Goal: Task Accomplishment & Management: Manage account settings

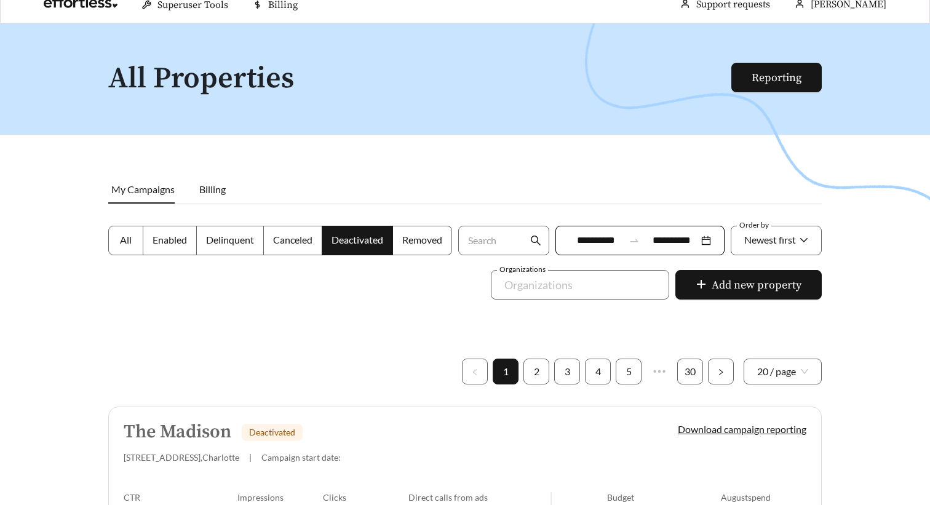
scroll to position [17, 0]
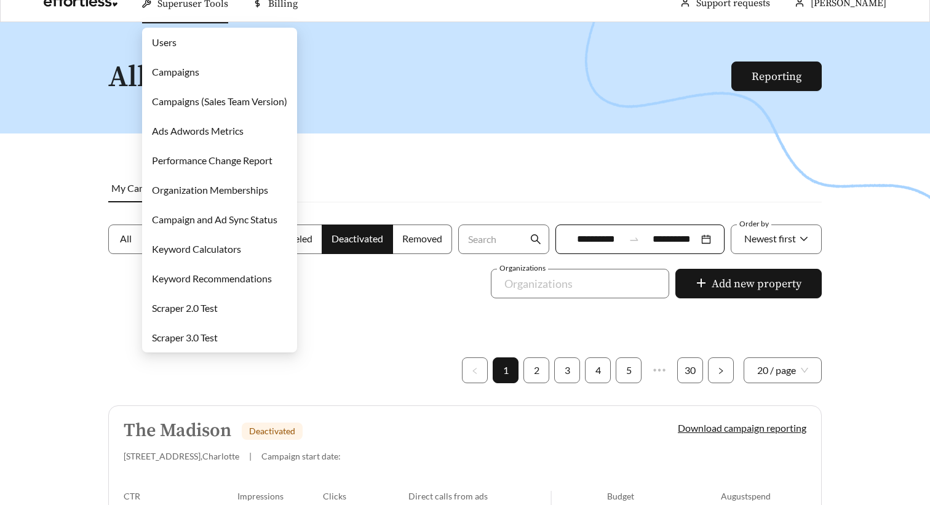
click at [189, 76] on link "Campaigns" at bounding box center [175, 72] width 47 height 12
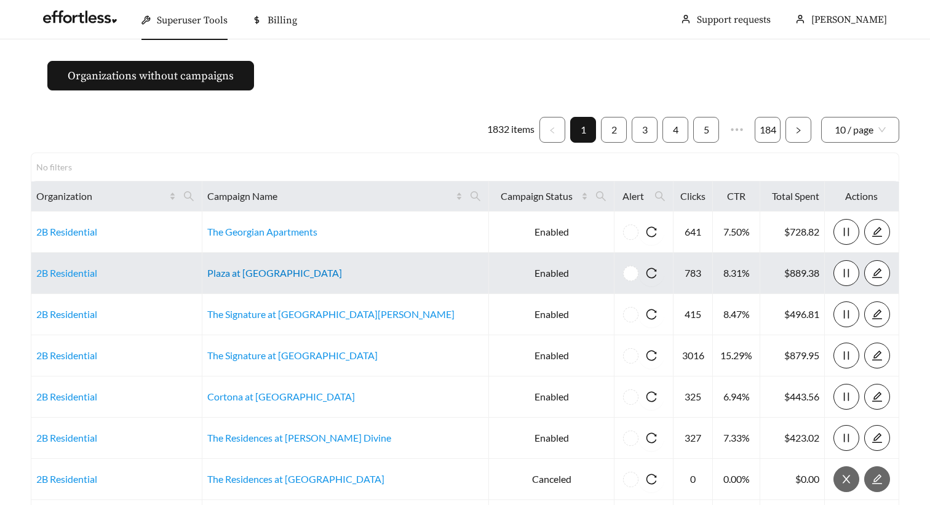
click at [296, 277] on link "Plaza at [GEOGRAPHIC_DATA]" at bounding box center [274, 273] width 135 height 12
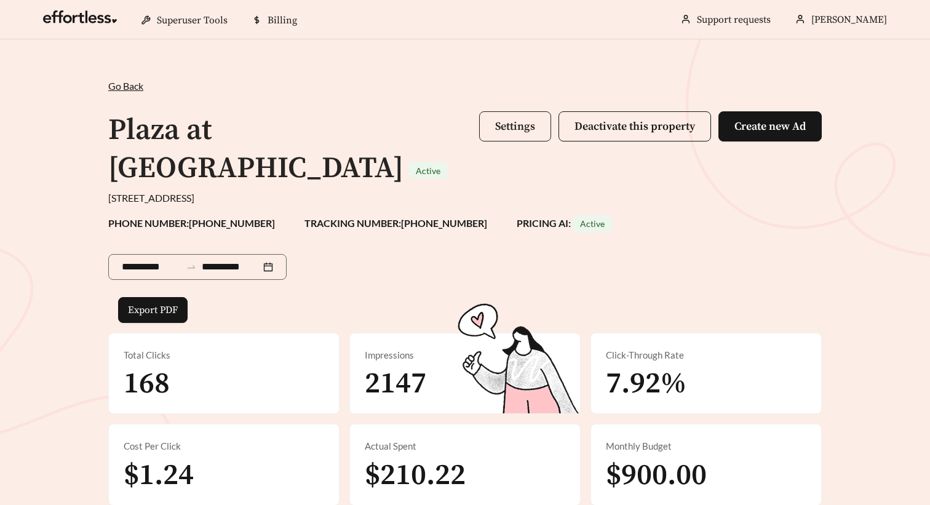
click at [523, 128] on span "Settings" at bounding box center [515, 126] width 40 height 14
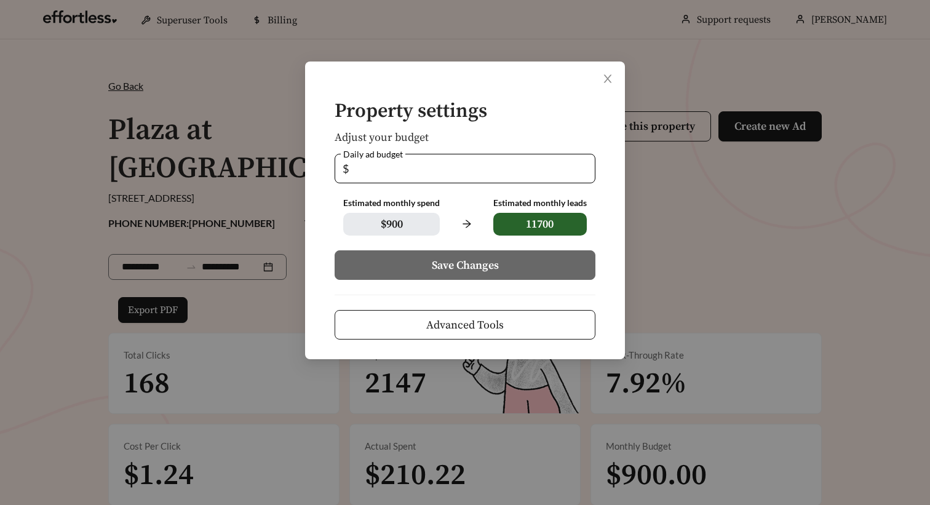
click at [480, 320] on span "Advanced Tools" at bounding box center [464, 325] width 77 height 17
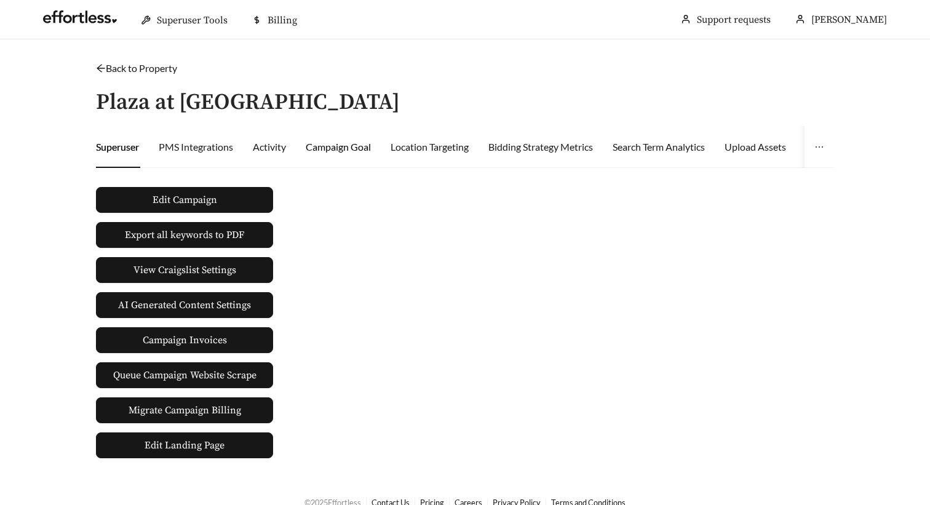
click at [330, 152] on div "Campaign Goal" at bounding box center [338, 147] width 65 height 15
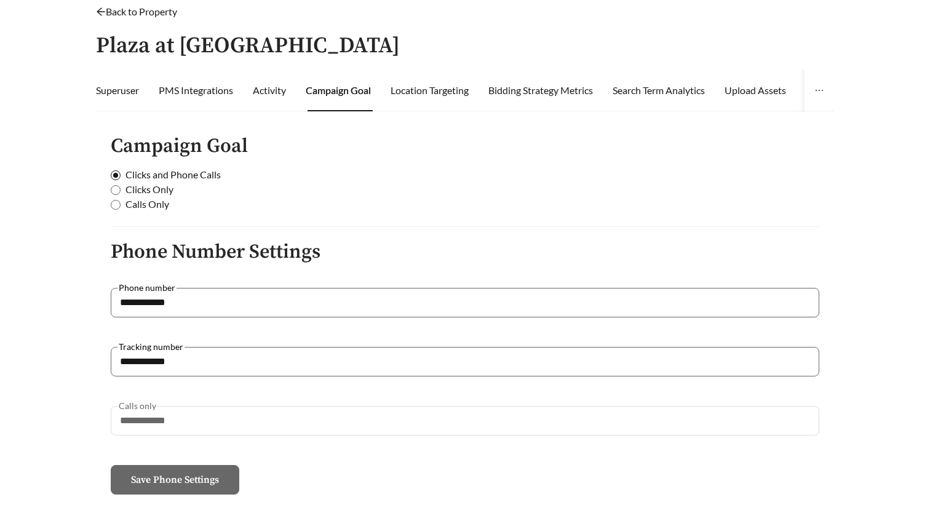
scroll to position [28, 0]
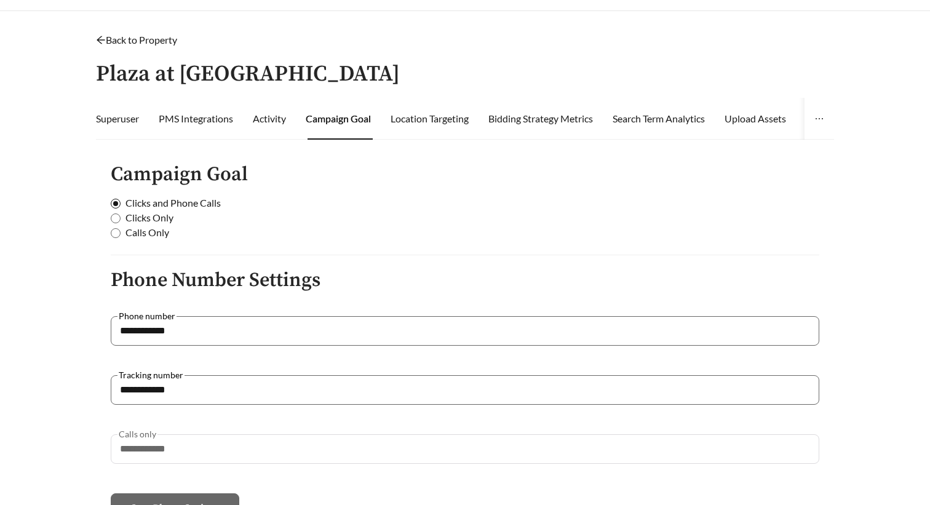
click at [133, 44] on link "Back to Property" at bounding box center [136, 40] width 81 height 12
